Goal: Information Seeking & Learning: Learn about a topic

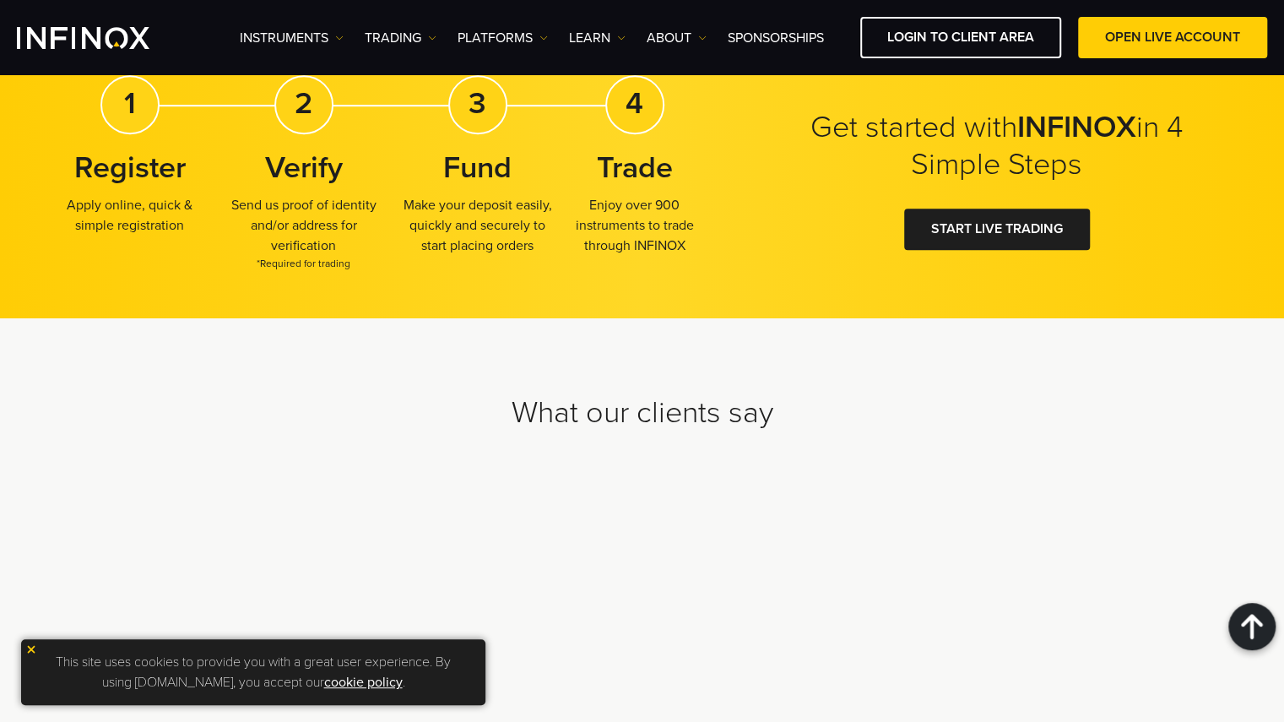
scroll to position [5134, 0]
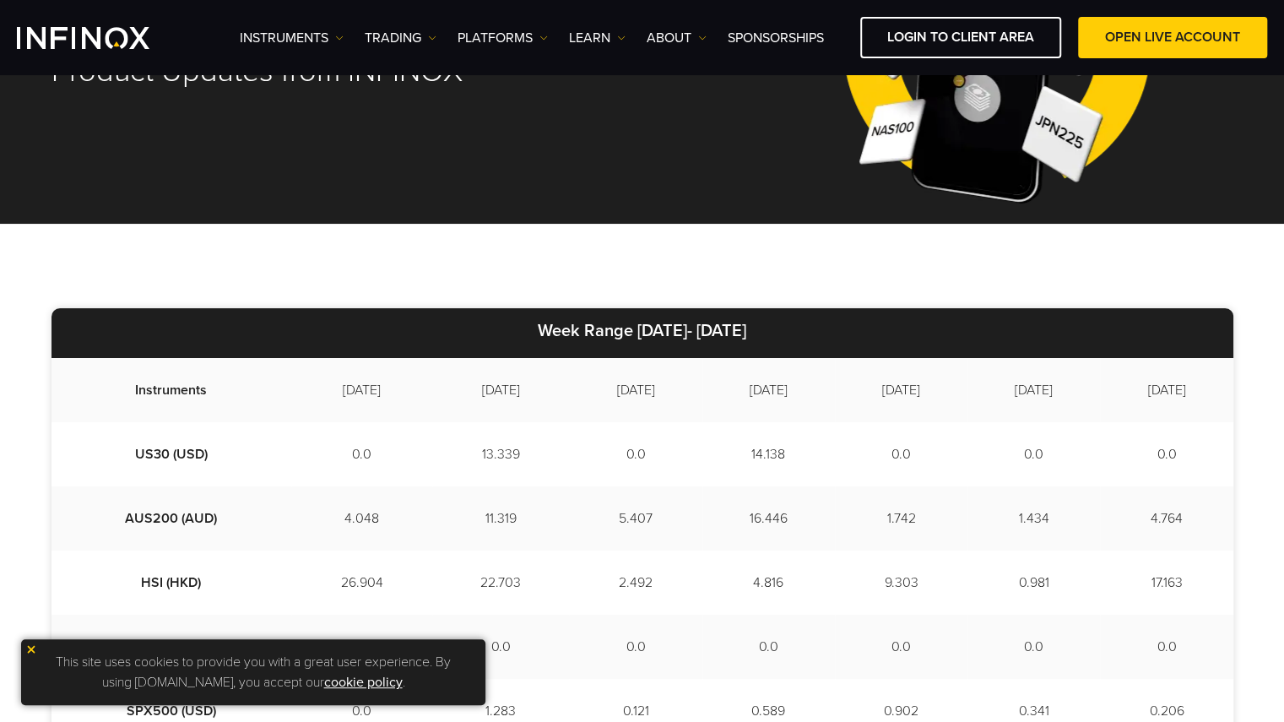
scroll to position [252, 0]
